Goal: Information Seeking & Learning: Understand process/instructions

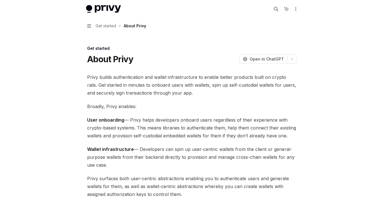
scroll to position [111, 0]
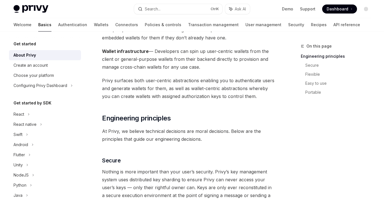
click at [221, 135] on div "On this page Engineering principles Secure Flexible Easy to use Portable" at bounding box center [332, 122] width 85 height 158
drag, startPoint x: 376, startPoint y: 125, endPoint x: 258, endPoint y: 133, distance: 117.5
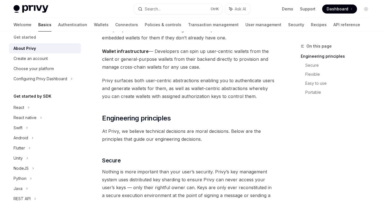
scroll to position [0, 0]
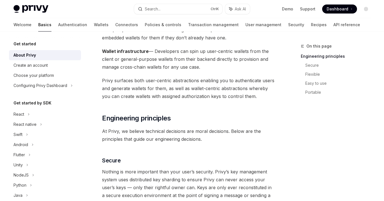
drag, startPoint x: 167, startPoint y: 61, endPoint x: 118, endPoint y: 100, distance: 63.2
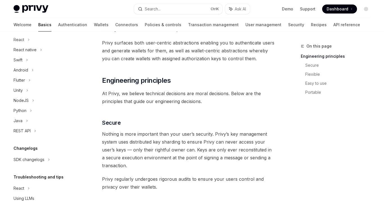
scroll to position [78, 0]
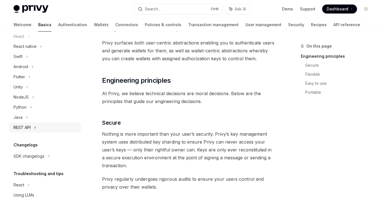
click at [26, 127] on div "REST API" at bounding box center [21, 127] width 17 height 7
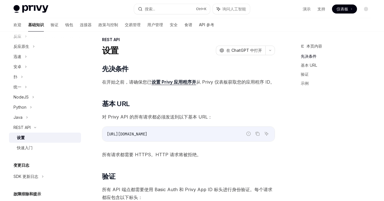
scroll to position [8, 0]
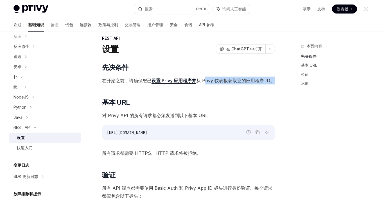
drag, startPoint x: 212, startPoint y: 81, endPoint x: 276, endPoint y: 75, distance: 64.6
click at [221, 98] on h2 "​ 基本 URL" at bounding box center [188, 102] width 173 height 9
click at [221, 53] on button "button" at bounding box center [270, 49] width 10 height 10
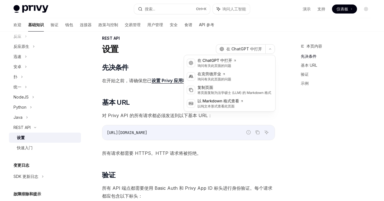
drag, startPoint x: 293, startPoint y: 121, endPoint x: 290, endPoint y: 116, distance: 6.1
click at [221, 121] on div "本页内容 先决条件 基本 URL 验证 示例" at bounding box center [332, 122] width 85 height 158
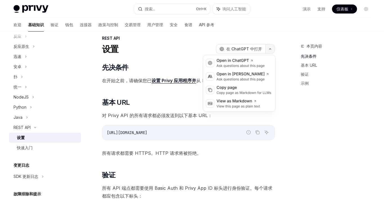
click at [221, 49] on icon "button" at bounding box center [270, 49] width 7 height 2
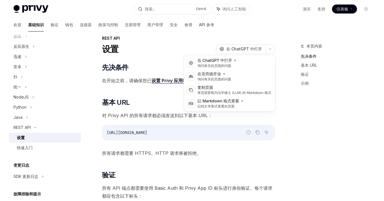
click at [211, 134] on code "https://api.privy.io" at bounding box center [188, 132] width 163 height 7
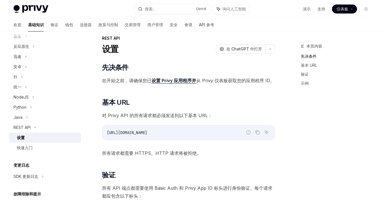
click at [221, 146] on div "本页内容 先决条件 基本 URL 验证 示例" at bounding box center [332, 122] width 85 height 158
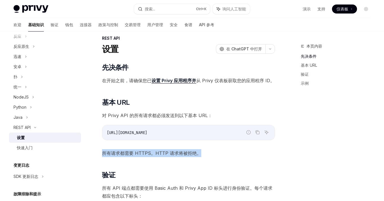
drag, startPoint x: 197, startPoint y: 153, endPoint x: 206, endPoint y: 161, distance: 12.4
click at [106, 152] on font "所有请求都需要 HTTPS。HTTP 请求将被拒绝。" at bounding box center [151, 153] width 99 height 6
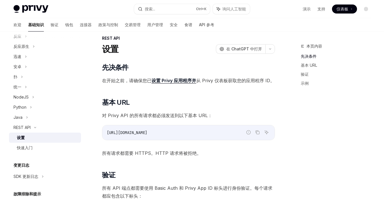
drag, startPoint x: 129, startPoint y: 81, endPoint x: 199, endPoint y: 78, distance: 70.6
click at [150, 80] on font "在开始之前，请确保您已" at bounding box center [126, 81] width 49 height 6
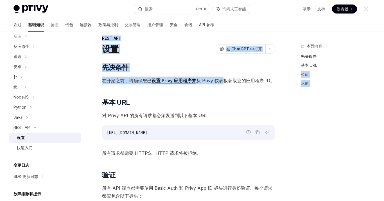
drag, startPoint x: 222, startPoint y: 77, endPoint x: 280, endPoint y: 89, distance: 59.4
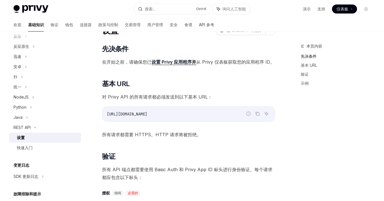
scroll to position [27, 0]
drag, startPoint x: 207, startPoint y: 98, endPoint x: 105, endPoint y: 95, distance: 102.4
click at [105, 95] on font "对 Privy API 的所有请求都必须发送到以下基本 URL：" at bounding box center [157, 97] width 110 height 6
click at [177, 130] on span "所有请求都需要 HTTPS。HTTP 请求将被拒绝。" at bounding box center [188, 134] width 173 height 8
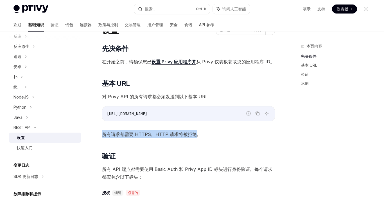
drag, startPoint x: 196, startPoint y: 129, endPoint x: 100, endPoint y: 134, distance: 96.0
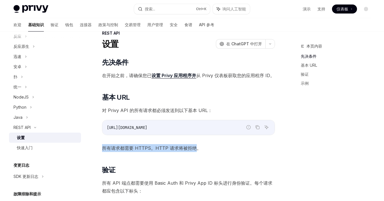
scroll to position [11, 0]
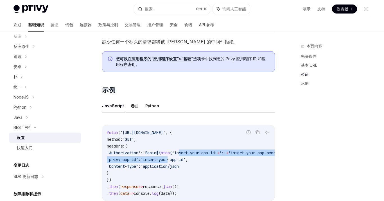
scroll to position [238, 0]
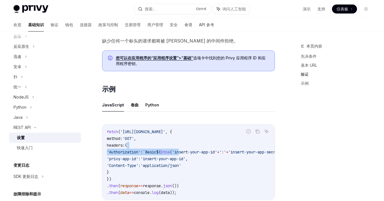
drag, startPoint x: 197, startPoint y: 153, endPoint x: 177, endPoint y: 147, distance: 20.9
click at [177, 147] on code "fetch ( 'https://api.privy.io/v1/wallets' , { method: 'GET' , headers: { 'Autho…" at bounding box center [206, 161] width 198 height 67
click at [188, 170] on code "fetch ( 'https://api.privy.io/v1/wallets' , { method: 'GET' , headers: { 'Autho…" at bounding box center [206, 161] width 198 height 67
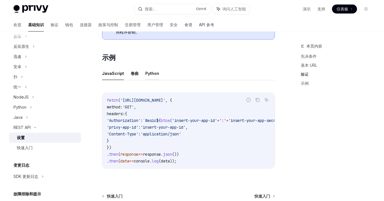
scroll to position [270, 0]
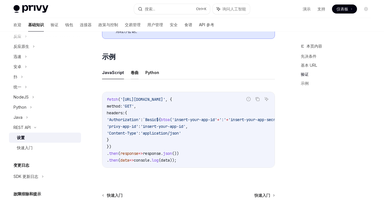
click at [134, 69] on font "卷曲" at bounding box center [135, 72] width 8 height 7
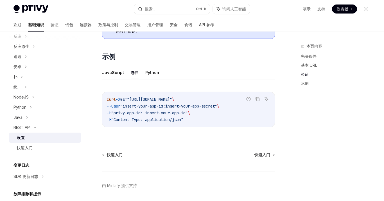
click at [156, 72] on font "Python" at bounding box center [152, 72] width 14 height 5
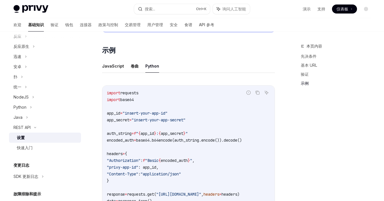
scroll to position [272, 0]
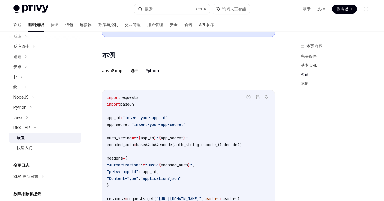
click at [134, 69] on font "卷曲" at bounding box center [135, 70] width 8 height 5
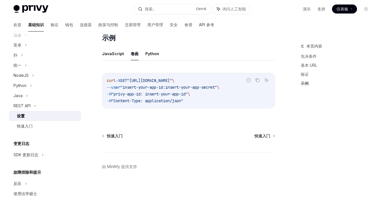
scroll to position [100, 0]
click at [115, 51] on font "JavaScript" at bounding box center [113, 53] width 22 height 5
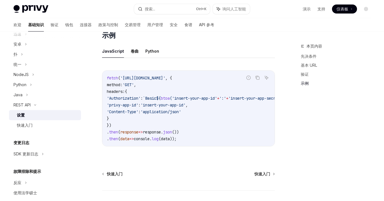
click at [139, 50] on ul "JavaScript 卷曲 Python" at bounding box center [188, 50] width 173 height 13
click at [135, 51] on font "卷曲" at bounding box center [135, 51] width 8 height 5
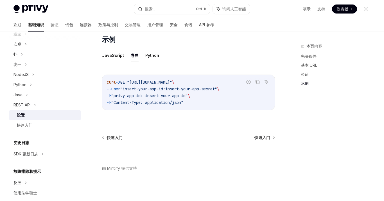
scroll to position [292, 0]
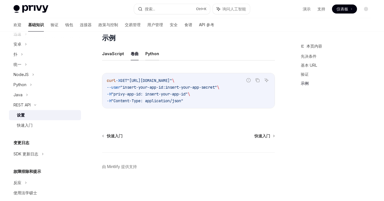
click at [153, 53] on font "Python" at bounding box center [152, 53] width 14 height 7
type textarea "*"
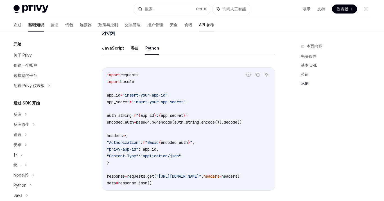
click at [199, 26] on font "API 参考" at bounding box center [206, 24] width 15 height 5
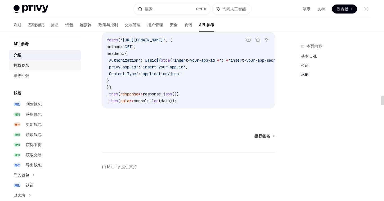
click at [36, 67] on div "授权签名" at bounding box center [45, 65] width 64 height 7
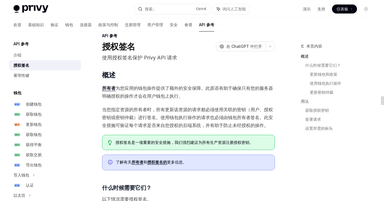
scroll to position [9, 0]
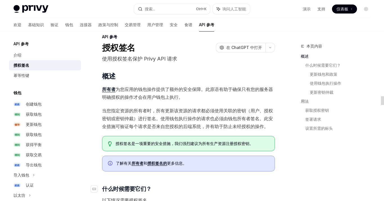
drag, startPoint x: 220, startPoint y: 189, endPoint x: 220, endPoint y: 184, distance: 4.5
click at [220, 188] on h3 "​ 什么时候需要它们？" at bounding box center [188, 189] width 173 height 8
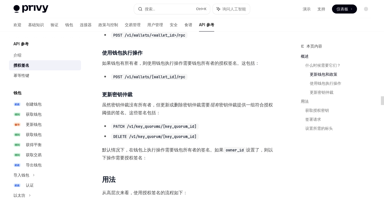
scroll to position [323, 0]
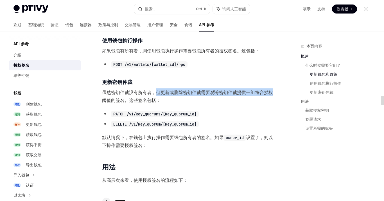
drag, startPoint x: 156, startPoint y: 89, endPoint x: 278, endPoint y: 86, distance: 121.8
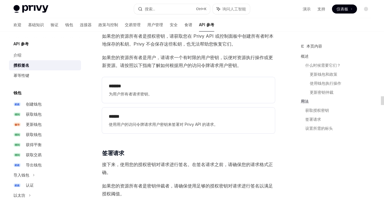
scroll to position [674, 0]
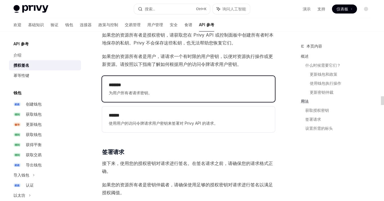
click at [172, 82] on h2 "*******" at bounding box center [188, 85] width 159 height 7
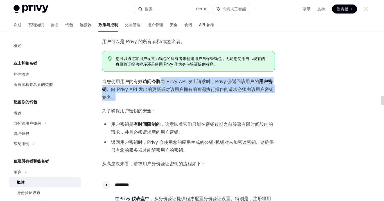
scroll to position [34, 0]
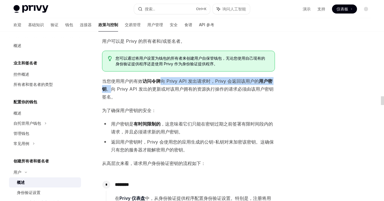
drag, startPoint x: 162, startPoint y: 87, endPoint x: 135, endPoint y: 88, distance: 27.0
click at [121, 89] on span "当您使用用户的有效 访问令牌 向 Privy API 发出请求时，Privy 会返回该用户的 用户密钥 。向 Privy API 发出的更新或对该用户拥有的资…" at bounding box center [188, 89] width 173 height 24
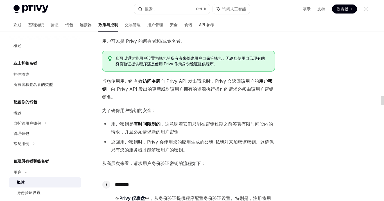
click at [135, 88] on font "。向 Privy API 发出的更新或对该用户拥有的资源执行操作的请求必须由该用户密钥签名。" at bounding box center [187, 92] width 171 height 13
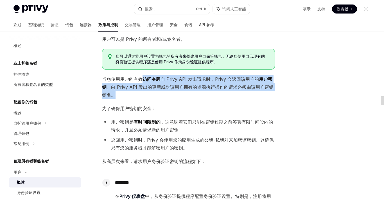
drag, startPoint x: 140, startPoint y: 80, endPoint x: 153, endPoint y: 96, distance: 20.2
click at [145, 94] on span "当您使用用户的有效 访问令牌 向 Privy API 发出请求时，Privy 会返回该用户的 用户密钥 。向 Privy API 发出的更新或对该用户拥有的资…" at bounding box center [188, 87] width 173 height 24
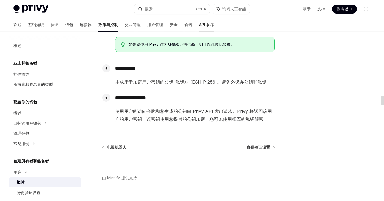
scroll to position [223, 0]
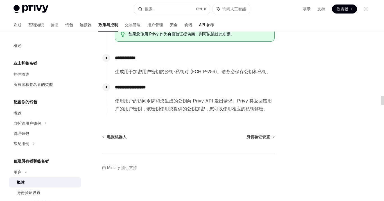
click at [199, 23] on font "API 参考" at bounding box center [206, 24] width 15 height 5
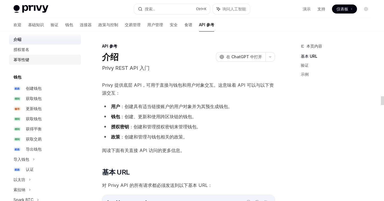
scroll to position [13, 0]
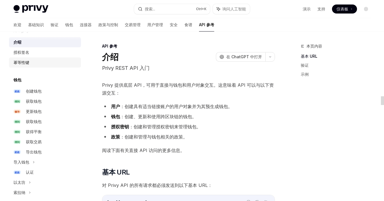
click at [29, 62] on font "幂等性键" at bounding box center [21, 62] width 16 height 5
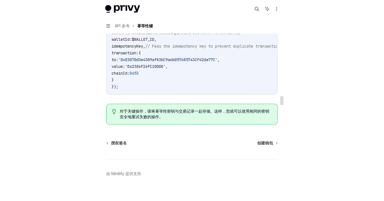
scroll to position [580, 0]
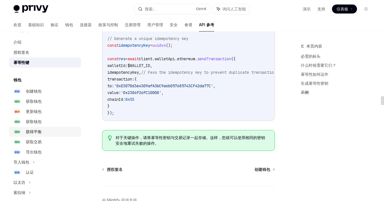
click at [46, 132] on div "获得平衡" at bounding box center [52, 131] width 52 height 7
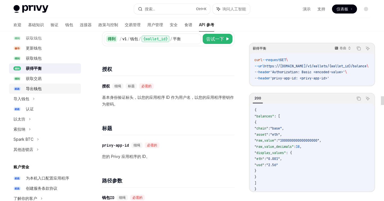
scroll to position [76, 0]
click at [37, 79] on font "获取交易" at bounding box center [34, 78] width 16 height 5
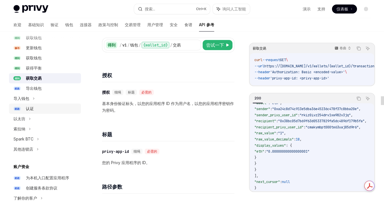
scroll to position [42, 0]
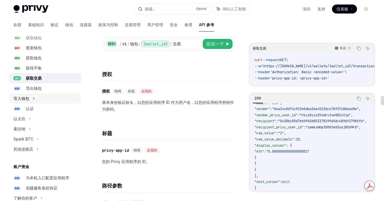
click at [28, 100] on div "导入钱包" at bounding box center [21, 98] width 16 height 7
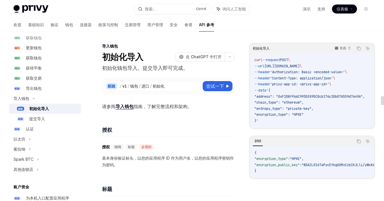
click at [45, 109] on font "初始化导入" at bounding box center [39, 108] width 20 height 5
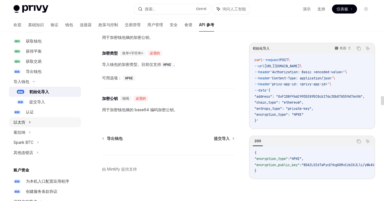
scroll to position [94, 0]
click at [40, 101] on font "提交导入" at bounding box center [37, 101] width 16 height 5
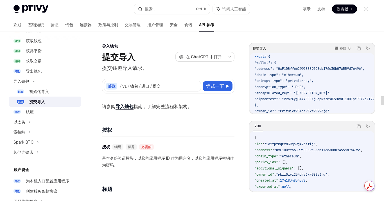
scroll to position [34, 0]
drag, startPoint x: 298, startPoint y: 114, endPoint x: 280, endPoint y: 117, distance: 18.5
click at [280, 117] on div "提交导入 卷曲 复制 询问人工智能 curl --request POST \ --url https://api.privy.io/v1/wallets/i…" at bounding box center [312, 117] width 126 height 149
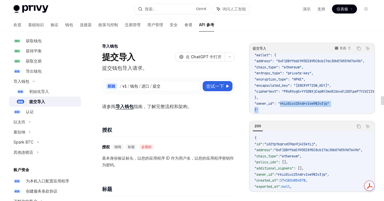
drag, startPoint x: 281, startPoint y: 113, endPoint x: 265, endPoint y: 112, distance: 16.6
click at [265, 112] on div "curl --request POST \ --url https://api.privy.io/v1/wallets/import/submit \ --h…" at bounding box center [312, 83] width 124 height 60
click at [269, 96] on code "curl --request POST \ --url https://api.privy.io/v1/wallets/import/submit \ --h…" at bounding box center [339, 64] width 171 height 97
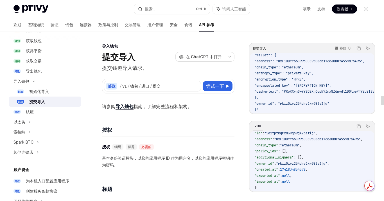
scroll to position [0, 0]
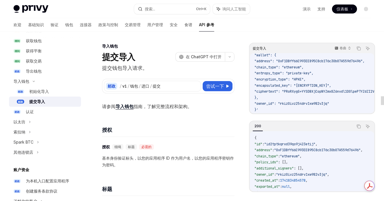
click at [299, 144] on span ""id2tptkqrxd39qo9j423etij"" at bounding box center [289, 144] width 51 height 4
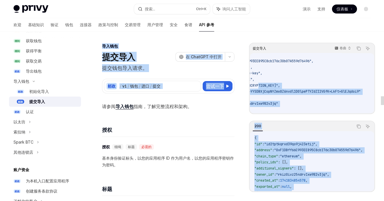
scroll to position [43, 0]
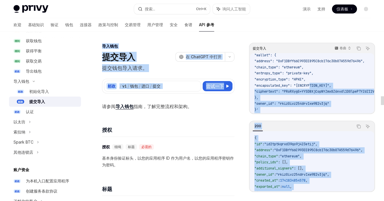
drag, startPoint x: 304, startPoint y: 85, endPoint x: 358, endPoint y: 91, distance: 53.8
click at [358, 87] on code "curl --request POST \ --url https://api.privy.io/v1/wallets/import/submit \ --h…" at bounding box center [339, 64] width 171 height 97
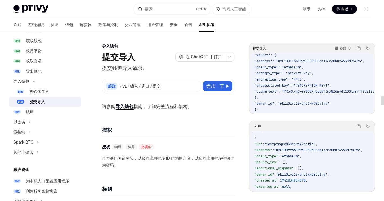
click at [328, 105] on code "curl --request POST \ --url https://api.privy.io/v1/wallets/import/submit \ --h…" at bounding box center [339, 64] width 171 height 97
click at [276, 92] on code "curl --request POST \ --url https://api.privy.io/v1/wallets/import/submit \ --h…" at bounding box center [339, 64] width 171 height 97
click at [274, 89] on span ""ciphertext": "PRoRXygG+YYSDBXjCopNYZmx8Z6nvdl1D0lpePTYZdZI2VGfK+LkFt+GlEJqdoi9"" at bounding box center [332, 91] width 157 height 4
click at [275, 89] on span ""ciphertext": "PRoRXygG+YYSDBXjCopNYZmx8Z6nvdl1D0lpePTYZdZI2VGfK+LkFt+GlEJqdoi9"" at bounding box center [332, 91] width 157 height 4
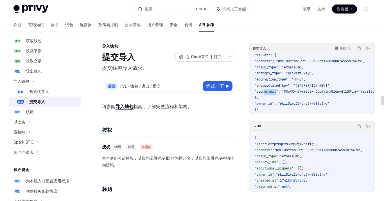
drag, startPoint x: 276, startPoint y: 89, endPoint x: 265, endPoint y: 91, distance: 11.3
click at [265, 91] on span ""ciphertext": "PRoRXygG+YYSDBXjCopNYZmx8Z6nvdl1D0lpePTYZdZI2VGfK+LkFt+GlEJqdoi9"" at bounding box center [332, 91] width 157 height 4
click at [347, 76] on code "curl --request POST \ --url https://api.privy.io/v1/wallets/import/submit \ --h…" at bounding box center [339, 64] width 171 height 97
click at [47, 86] on link "邮政 初始化导入" at bounding box center [45, 91] width 72 height 10
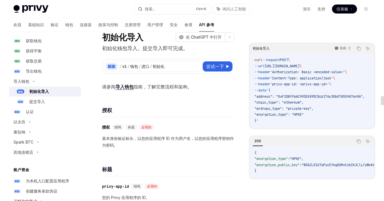
scroll to position [16, 0]
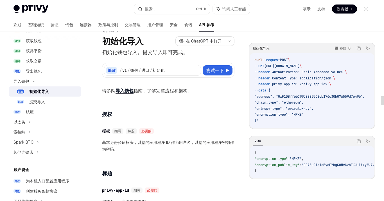
click at [299, 177] on div "{ "encryption_type" : "HPKE" , "encryption_public_key" : "BDAZLOIdTaPycEYkgG0Mv…" at bounding box center [312, 162] width 124 height 32
click at [46, 101] on div "提交导入" at bounding box center [53, 101] width 48 height 7
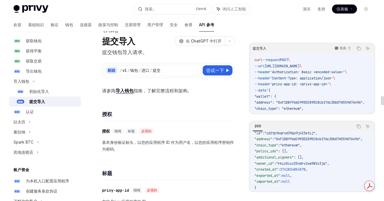
scroll to position [11, 0]
click at [280, 102] on span ""address": "0xF1DBff66C993EE895C8cb176c30b07A559d76496"," at bounding box center [309, 102] width 110 height 4
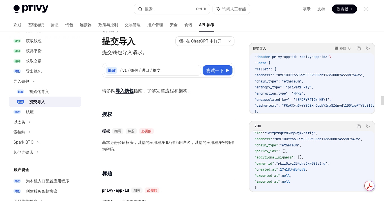
scroll to position [30, 0]
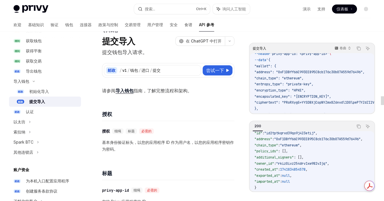
drag, startPoint x: 297, startPoint y: 110, endPoint x: 303, endPoint y: 113, distance: 6.8
click at [304, 113] on div "提交导入 卷曲 复制 询问人工智能 curl --request POST \ --url https://api.privy.io/v1/wallets/i…" at bounding box center [312, 78] width 126 height 71
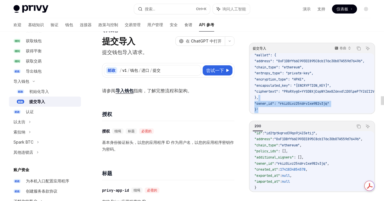
click at [301, 114] on div "提交导入 卷曲 复制 询问人工智能 curl --request POST \ --url https://api.privy.io/v1/wallets/i…" at bounding box center [312, 78] width 126 height 71
drag, startPoint x: 288, startPoint y: 113, endPoint x: 305, endPoint y: 112, distance: 16.9
click at [312, 112] on div "提交导入 卷曲 复制 询问人工智能 curl --request POST \ --url https://api.privy.io/v1/wallets/i…" at bounding box center [312, 78] width 126 height 71
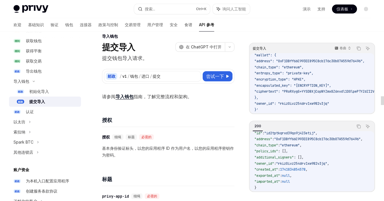
scroll to position [8, 0]
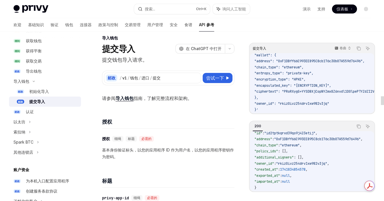
click at [294, 155] on span ""additional_signers"" at bounding box center [273, 157] width 39 height 4
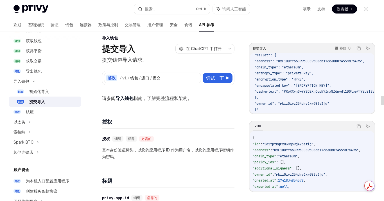
scroll to position [0, 0]
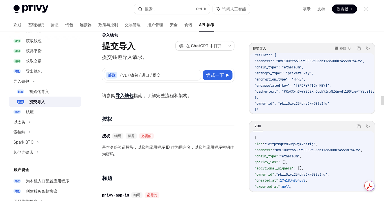
click at [175, 115] on h4 "授权" at bounding box center [168, 119] width 132 height 8
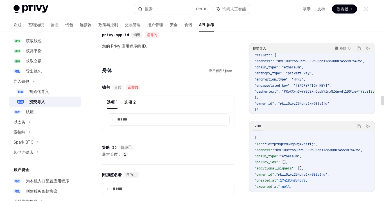
scroll to position [170, 0]
click at [113, 119] on icon at bounding box center [112, 120] width 3 height 3
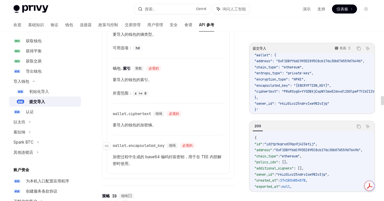
scroll to position [406, 0]
drag, startPoint x: 159, startPoint y: 124, endPoint x: 116, endPoint y: 123, distance: 43.0
click at [116, 123] on p "要导入的钱包的加密熵。" at bounding box center [168, 124] width 111 height 7
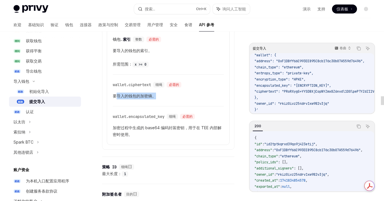
scroll to position [435, 0]
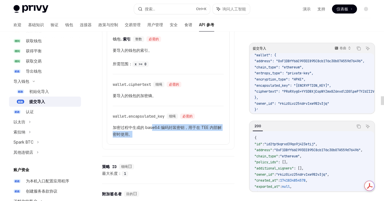
drag, startPoint x: 151, startPoint y: 125, endPoint x: 141, endPoint y: 135, distance: 14.1
click at [137, 135] on p "加密过程中生成的 base64 编码封装密钥，用于在 TEE 内部解密时使用。" at bounding box center [168, 130] width 111 height 13
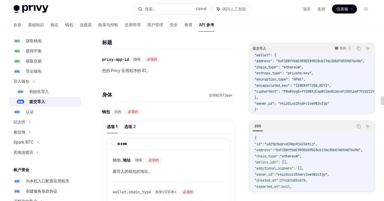
scroll to position [147, 0]
click at [123, 122] on ul "选项 1 选项 2" at bounding box center [168, 125] width 123 height 13
click at [129, 125] on font "选项 2" at bounding box center [130, 126] width 12 height 5
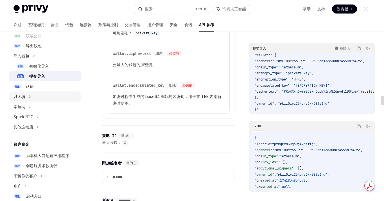
scroll to position [119, 0]
click at [21, 85] on span "邮政" at bounding box center [17, 86] width 9 height 4
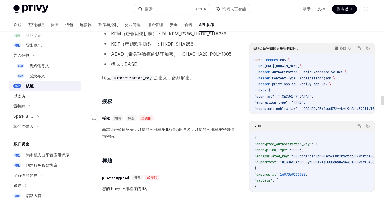
scroll to position [135, 0]
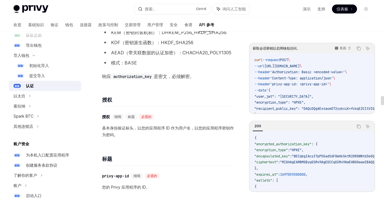
drag, startPoint x: 0, startPoint y: 86, endPoint x: 0, endPoint y: 200, distance: 114.1
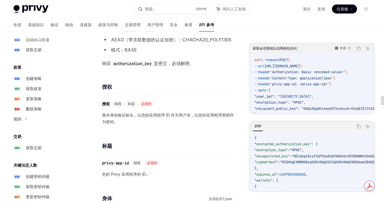
scroll to position [288, 0]
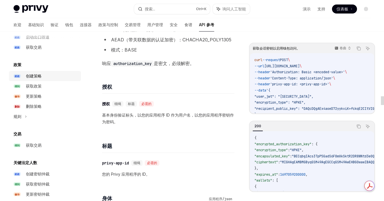
click at [24, 77] on link "邮政 创建策略" at bounding box center [45, 76] width 72 height 10
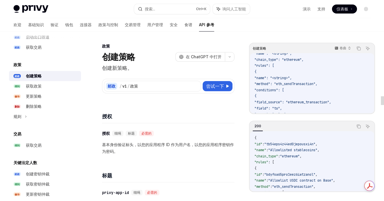
click at [198, 180] on div "标题" at bounding box center [168, 171] width 132 height 21
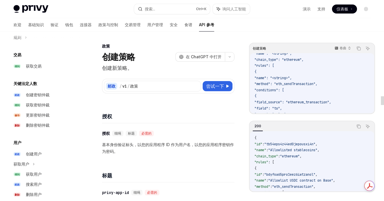
scroll to position [370, 0]
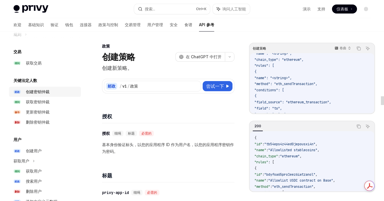
click at [33, 91] on font "创建密钥仲裁" at bounding box center [38, 91] width 24 height 5
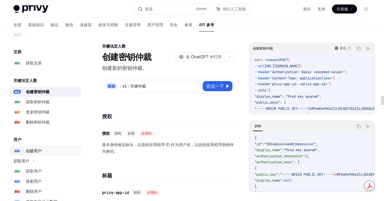
click at [34, 151] on font "创建用户" at bounding box center [34, 150] width 16 height 5
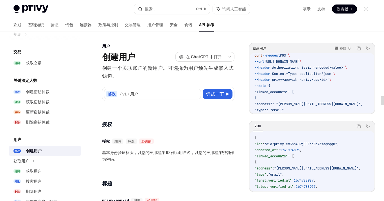
scroll to position [4, 0]
drag, startPoint x: 335, startPoint y: 103, endPoint x: 291, endPoint y: 104, distance: 44.1
click at [291, 104] on span ""address": "tom.bombadill@privy.io"," at bounding box center [308, 104] width 108 height 4
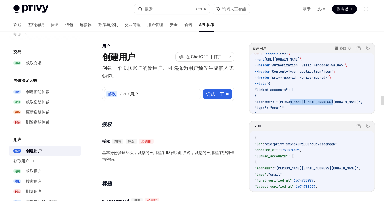
scroll to position [9, 0]
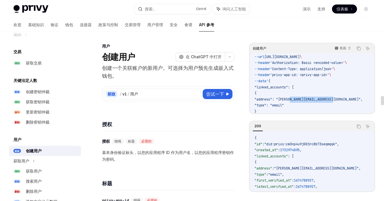
click at [321, 98] on span ""address": "tom.bombadill@privy.io"," at bounding box center [308, 99] width 108 height 4
click at [336, 98] on span ""address": "tom.bombadill@privy.io"," at bounding box center [308, 99] width 108 height 4
drag, startPoint x: 335, startPoint y: 98, endPoint x: 288, endPoint y: 96, distance: 47.3
click at [288, 96] on code "curl --request POST \ --url https://api.privy.io/v1/users \ --header 'Authoriza…" at bounding box center [315, 87] width 122 height 79
click at [332, 89] on code "curl --request POST \ --url https://api.privy.io/v1/users \ --header 'Authoriza…" at bounding box center [315, 87] width 122 height 79
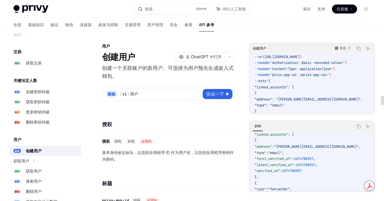
scroll to position [0, 0]
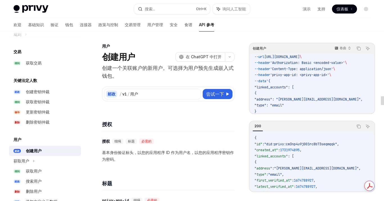
click at [222, 128] on div "授权" at bounding box center [168, 120] width 132 height 21
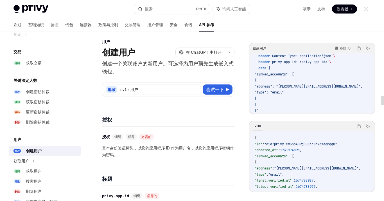
click at [233, 116] on h4 "授权" at bounding box center [168, 120] width 132 height 8
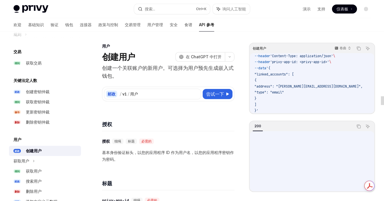
scroll to position [0, 150]
drag, startPoint x: 373, startPoint y: 137, endPoint x: 334, endPoint y: 103, distance: 52.4
click at [372, 132] on div "询问人工智能" at bounding box center [368, 135] width 24 height 6
click at [311, 190] on div "{ "id" : "did:privy:cm3np4u9j001rc8b73seqmqqk" , "created_at" : 1731974895 , "l…" at bounding box center [312, 161] width 124 height 60
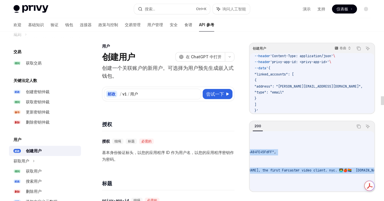
scroll to position [71, 0]
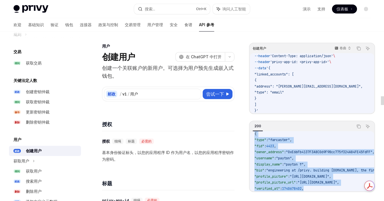
click at [292, 157] on span ""payton"" at bounding box center [284, 158] width 16 height 4
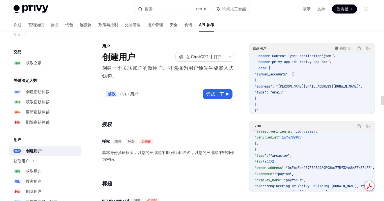
scroll to position [55, 0]
click at [304, 169] on span ""0xE6bFb4137F3A8C069F98cc775f324A84FE45FdFF"" at bounding box center [329, 168] width 87 height 4
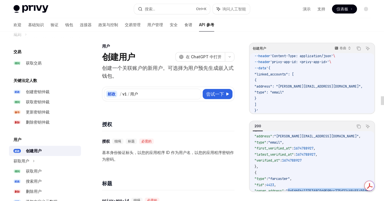
scroll to position [0, 0]
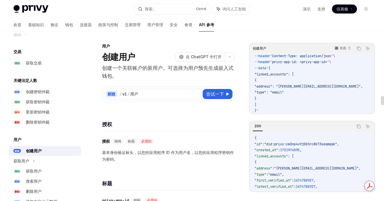
click at [299, 167] on span ""tom.bombadill@privy.io"" at bounding box center [316, 168] width 85 height 4
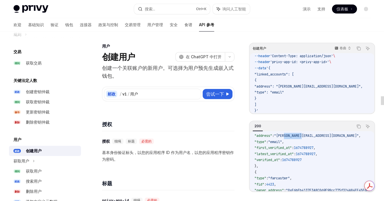
scroll to position [33, 0]
click at [294, 145] on span ":" at bounding box center [293, 147] width 2 height 4
click at [311, 145] on span "1674788927" at bounding box center [304, 147] width 20 height 4
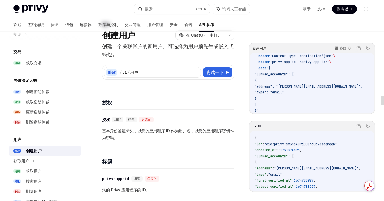
scroll to position [0, 0]
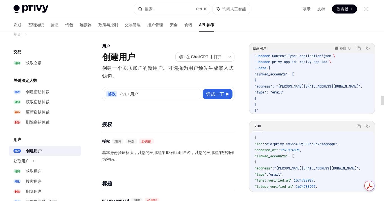
click at [293, 105] on code "curl --request POST \ --url https://api.privy.io/v1/users \ --header 'Authoriza…" at bounding box center [315, 74] width 122 height 79
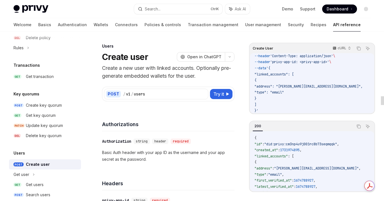
scroll to position [383, 0]
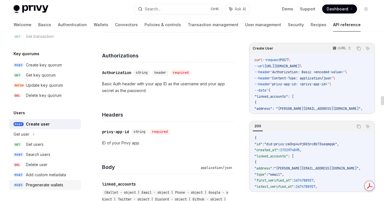
scroll to position [70, 0]
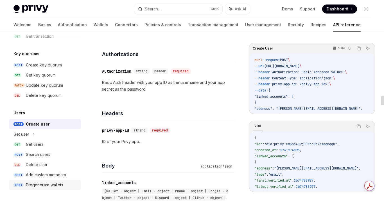
click at [54, 186] on div "Pregenerate wallets" at bounding box center [44, 184] width 37 height 7
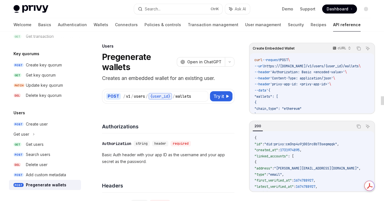
drag, startPoint x: 156, startPoint y: 34, endPoint x: 143, endPoint y: 40, distance: 14.0
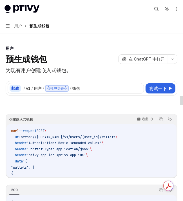
click at [5, 29] on button "导航 用户 预生成钱包" at bounding box center [91, 26] width 183 height 16
type textarea "*"
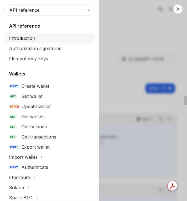
click at [39, 39] on div "Introduction" at bounding box center [50, 38] width 82 height 7
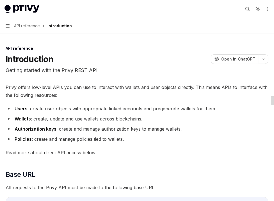
type textarea "*"
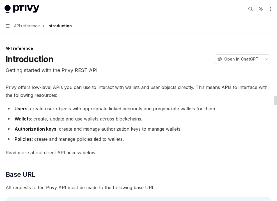
click at [182, 10] on icon "More actions" at bounding box center [270, 9] width 4 height 4
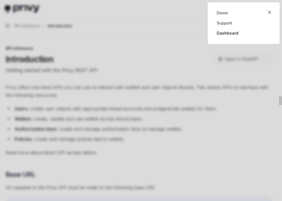
click at [182, 35] on link "Dashboard" at bounding box center [243, 33] width 54 height 6
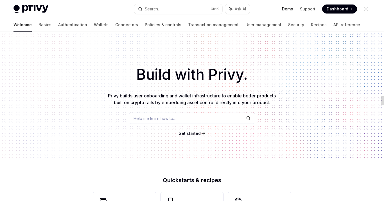
click at [293, 8] on link "Demo" at bounding box center [287, 9] width 11 height 6
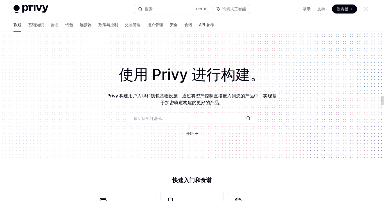
click at [58, 62] on div "使用 Privy 进行构建。 Privy 构建用户入职和钱包基础设施，通过将资产控制直接嵌入到您的产品中，实现基于加密轨道构建的更好的产品。 帮助我学习如何.…" at bounding box center [192, 95] width 384 height 128
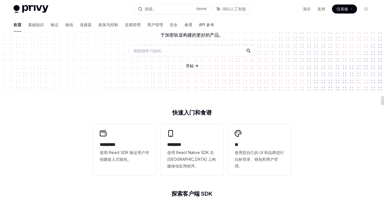
scroll to position [41, 0]
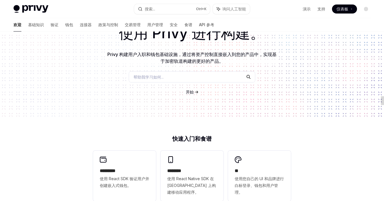
click at [31, 8] on img at bounding box center [30, 9] width 35 height 8
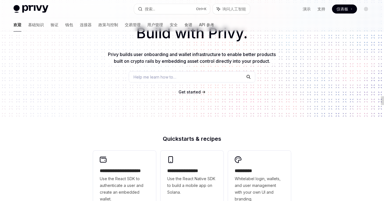
scroll to position [0, 0]
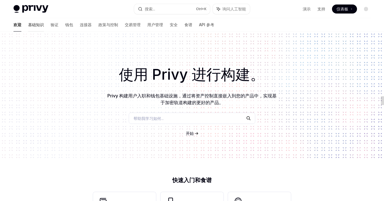
click at [28, 25] on font "基础知识" at bounding box center [36, 24] width 16 height 5
drag, startPoint x: 141, startPoint y: 94, endPoint x: 195, endPoint y: 94, distance: 53.7
click at [167, 94] on font "Privy 构建用户入职和钱包基础设施，通过将资产控制直接嵌入到您的产品中，实现基于加密轨道构建的更好的产品。" at bounding box center [191, 99] width 169 height 12
click at [195, 94] on font "Privy 构建用户入职和钱包基础设施，通过将资产控制直接嵌入到您的产品中，实现基于加密轨道构建的更好的产品。" at bounding box center [191, 99] width 169 height 12
drag, startPoint x: 259, startPoint y: 36, endPoint x: 256, endPoint y: 39, distance: 4.4
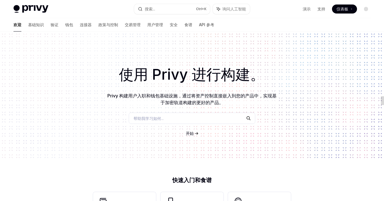
click at [259, 36] on div "使用 Privy 进行构建。 Privy 构建用户入职和钱包基础设施，通过将资产控制直接嵌入到您的产品中，实现基于加密轨道构建的更好的产品。 帮助我学习如何.…" at bounding box center [192, 95] width 384 height 128
click at [28, 23] on font "基础知识" at bounding box center [36, 24] width 16 height 5
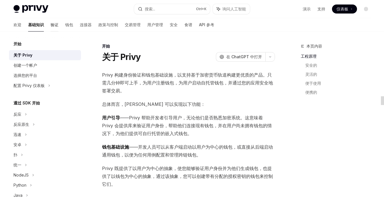
click at [51, 26] on font "验证" at bounding box center [55, 24] width 8 height 5
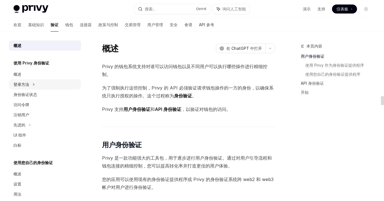
click at [35, 86] on div "登录方法" at bounding box center [45, 84] width 72 height 10
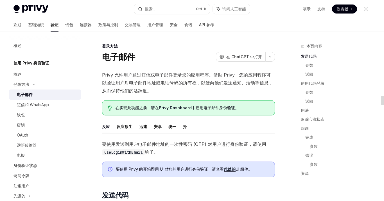
click at [176, 109] on font "Privy Dashboard" at bounding box center [175, 107] width 33 height 5
click at [240, 54] on span "在 ChatGPT 中打开" at bounding box center [244, 57] width 36 height 6
click at [254, 52] on button "OpenAI 在 ChatGPT 中打开" at bounding box center [240, 57] width 49 height 10
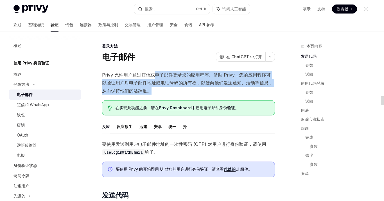
drag, startPoint x: 155, startPoint y: 77, endPoint x: 177, endPoint y: 96, distance: 29.2
click at [154, 93] on span "Privy 允许用户通过短信或电子邮件登录您的应用程序。借助 Privy，您的应用程序可以验证用户对电子邮件地址或电话号码的所有权，以便向他们发送通知、活动等…" at bounding box center [188, 83] width 173 height 24
click at [193, 93] on span "Privy 允许用户通过短信或电子邮件登录您的应用程序。借助 Privy，您的应用程序可以验证用户对电子邮件地址或电话号码的所有权，以便向他们发送通知、活动等…" at bounding box center [188, 83] width 173 height 24
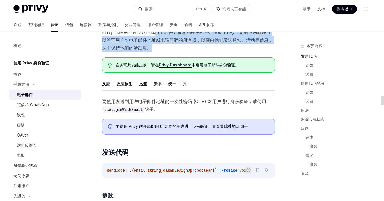
scroll to position [43, 0]
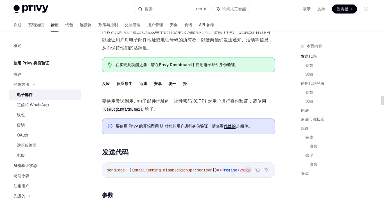
click at [202, 104] on span "要使用发送到用户电子邮件地址的一次性密码 (OTP) 对用户进行身份验证，请使用 useLoginWithEmail 钩子。" at bounding box center [188, 105] width 173 height 16
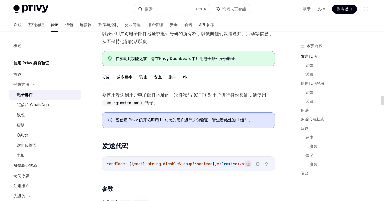
scroll to position [50, 0]
click at [228, 77] on ul "反应 反应原生 迅速 安卓 统一 扑" at bounding box center [188, 76] width 173 height 13
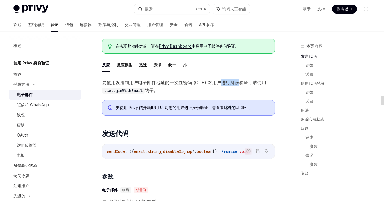
scroll to position [62, 0]
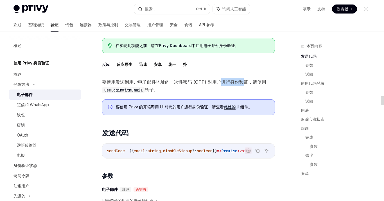
drag, startPoint x: 219, startPoint y: 84, endPoint x: 184, endPoint y: 92, distance: 36.3
click at [227, 84] on span "要使用发送到用户电子邮件地址的一次性密码 (OTP) 对用户进行身份验证，请使用 useLoginWithEmail 钩子。" at bounding box center [188, 86] width 173 height 16
click at [175, 93] on span "要使用发送到用户电子邮件地址的一次性密码 (OTP) 对用户进行身份验证，请使用 useLoginWithEmail 钩子。" at bounding box center [188, 86] width 173 height 16
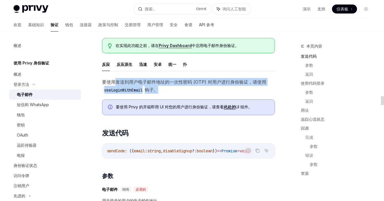
drag, startPoint x: 161, startPoint y: 90, endPoint x: 117, endPoint y: 82, distance: 44.5
click at [117, 82] on span "要使用发送到用户电子邮件地址的一次性密码 (OTP) 对用户进行身份验证，请使用 useLoginWithEmail 钩子。" at bounding box center [188, 86] width 173 height 16
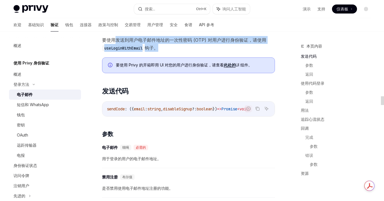
scroll to position [105, 0]
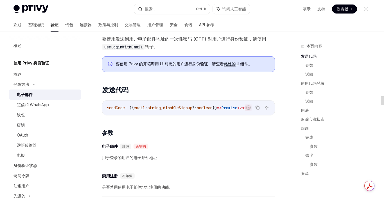
click at [239, 114] on font "报告错误代码" at bounding box center [248, 116] width 20 height 4
drag, startPoint x: 241, startPoint y: 115, endPoint x: 264, endPoint y: 127, distance: 26.4
click at [265, 111] on div "报告错误代码 复制 询问人工智能" at bounding box center [257, 107] width 25 height 7
click at [260, 136] on h3 "​ 参数" at bounding box center [188, 133] width 173 height 8
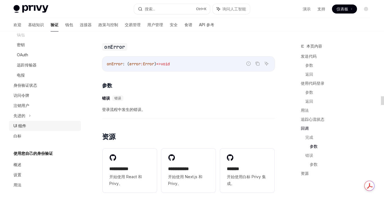
scroll to position [1075, 0]
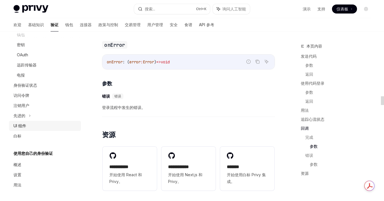
click at [40, 125] on div "UI 组件" at bounding box center [45, 125] width 64 height 7
type textarea "*"
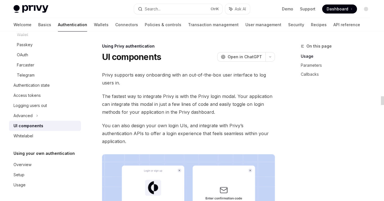
click at [159, 73] on span "Privy supports easy onboarding with an out-of-the-box user interface to log use…" at bounding box center [188, 79] width 173 height 16
click at [175, 58] on div "UI components OpenAI Open in ChatGPT" at bounding box center [188, 57] width 173 height 10
click at [162, 75] on span "Privy supports easy onboarding with an out-of-the-box user interface to log use…" at bounding box center [188, 79] width 173 height 16
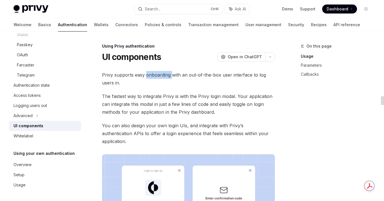
click at [162, 75] on span "Privy supports easy onboarding with an out-of-the-box user interface to log use…" at bounding box center [188, 79] width 173 height 16
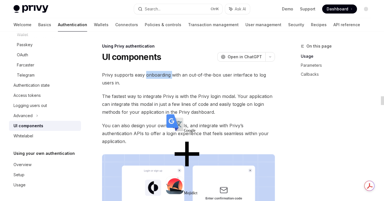
click at [187, 119] on div "Google" at bounding box center [187, 123] width 42 height 19
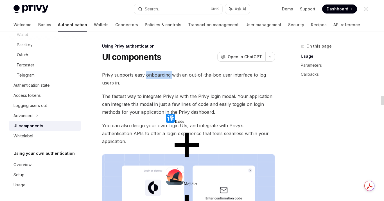
click at [186, 182] on span "Mojidict" at bounding box center [190, 184] width 13 height 4
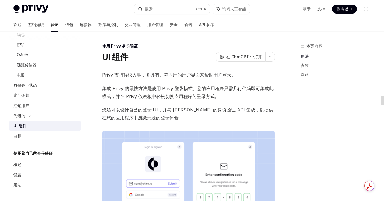
click at [254, 74] on span "Privy 支持轻松入职，并具有开箱即用的用户界面来帮助用户登录。" at bounding box center [188, 75] width 173 height 8
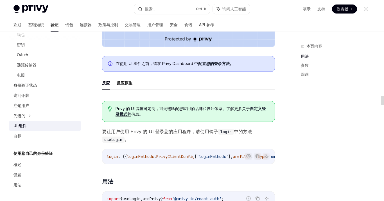
scroll to position [208, 0]
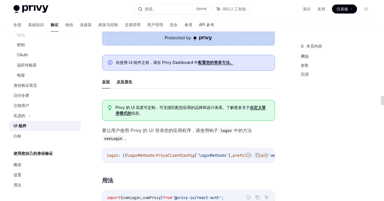
click at [220, 64] on font "配置您的登录方法。" at bounding box center [215, 62] width 35 height 5
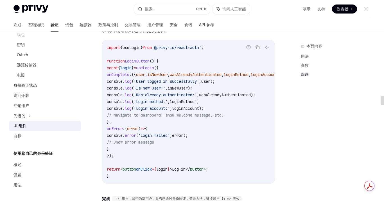
scroll to position [575, 0]
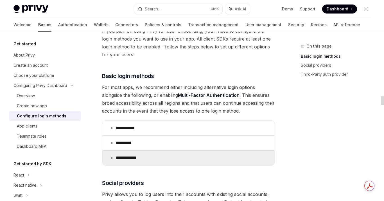
scroll to position [44, 0]
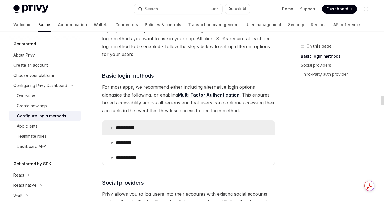
click at [114, 129] on summary "**********" at bounding box center [188, 127] width 172 height 15
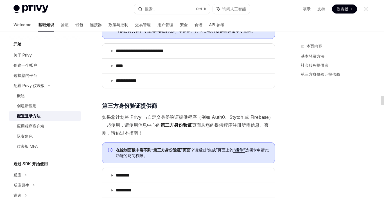
scroll to position [345, 0]
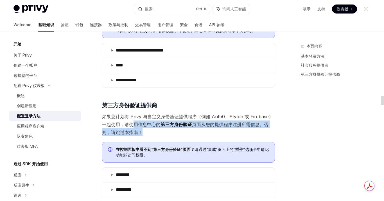
drag, startPoint x: 132, startPoint y: 122, endPoint x: 176, endPoint y: 137, distance: 46.9
click at [198, 130] on span "如果您计划将 [PERSON_NAME] 与自定义身份验证提供程序（例如 Auth0、Stytch 或 Firebase）一起使用，请使用信息中心的 第三方身…" at bounding box center [188, 124] width 173 height 24
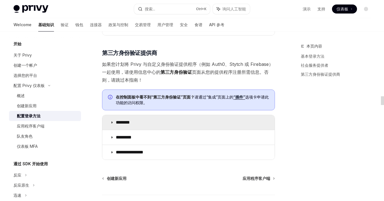
scroll to position [398, 0]
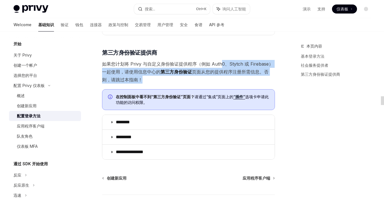
drag, startPoint x: 220, startPoint y: 62, endPoint x: 202, endPoint y: 72, distance: 20.9
click at [179, 73] on span "如果您计划将 [PERSON_NAME] 与自定义身份验证提供程序（例如 Auth0、Stytch 或 Firebase）一起使用，请使用信息中心的 第三方身…" at bounding box center [188, 72] width 173 height 24
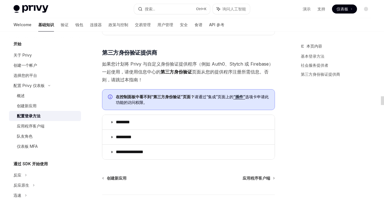
click at [230, 69] on font "页面从您的提供程序注册所需信息。否则，请跳过本指南！" at bounding box center [185, 75] width 166 height 13
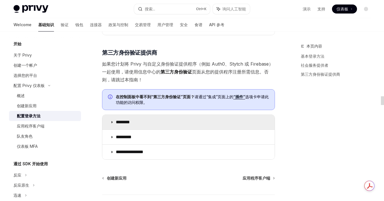
click at [115, 117] on summary "********" at bounding box center [188, 122] width 172 height 15
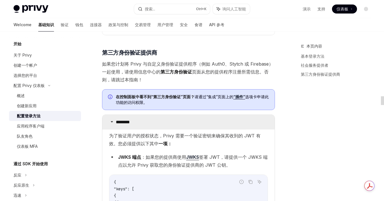
click at [115, 117] on summary "********" at bounding box center [188, 122] width 172 height 15
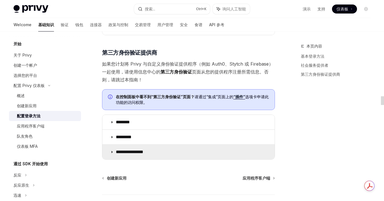
click at [111, 146] on summary "**********" at bounding box center [188, 151] width 172 height 15
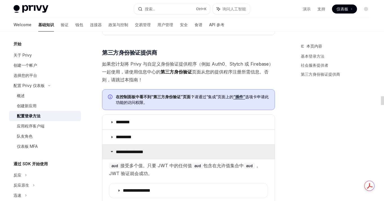
click at [111, 146] on summary "**********" at bounding box center [188, 151] width 172 height 15
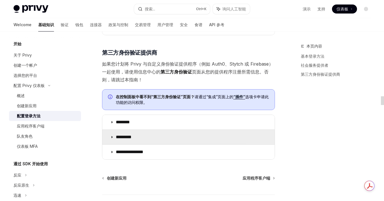
click at [111, 137] on summary "*********" at bounding box center [188, 137] width 172 height 15
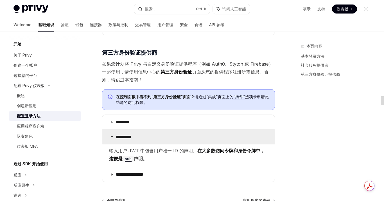
click at [111, 137] on summary "*********" at bounding box center [188, 137] width 172 height 15
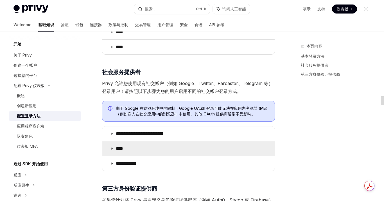
scroll to position [264, 0]
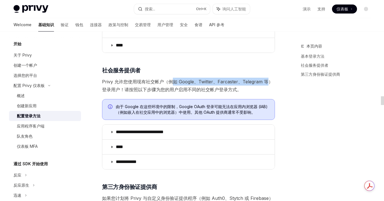
drag, startPoint x: 171, startPoint y: 83, endPoint x: 267, endPoint y: 81, distance: 95.6
click at [267, 81] on span "Privy 允许您使用现有社交帐户（例如 Google、Twitter、Farcaster、Telegram 等）登录用户！请按照以下步骤为您的用户启用不同的…" at bounding box center [188, 86] width 173 height 16
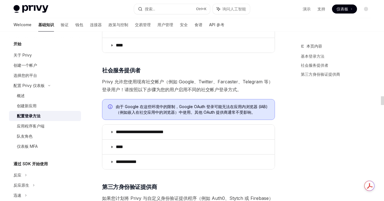
click at [193, 92] on span "Privy 允许您使用现有社交帐户（例如 Google、Twitter、Farcaster、Telegram 等）登录用户！请按照以下步骤为您的用户启用不同的…" at bounding box center [188, 86] width 173 height 16
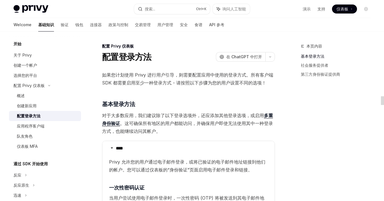
scroll to position [11, 0]
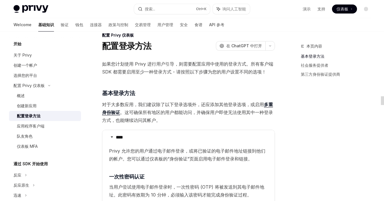
drag, startPoint x: 203, startPoint y: 71, endPoint x: 173, endPoint y: 88, distance: 34.4
drag, startPoint x: 204, startPoint y: 72, endPoint x: 154, endPoint y: 92, distance: 54.3
click at [154, 92] on h3 "​ 基本登录方法" at bounding box center [188, 93] width 173 height 8
click at [348, 7] on font "仪表板" at bounding box center [343, 8] width 12 height 5
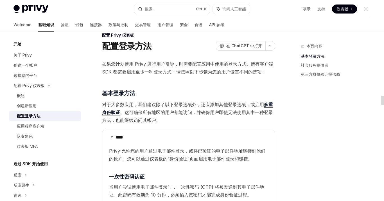
click at [341, 12] on span at bounding box center [344, 8] width 25 height 9
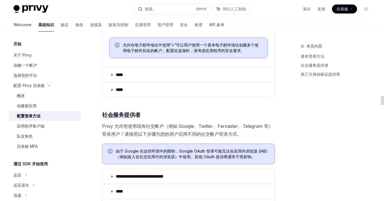
scroll to position [204, 0]
